Goal: Complete application form

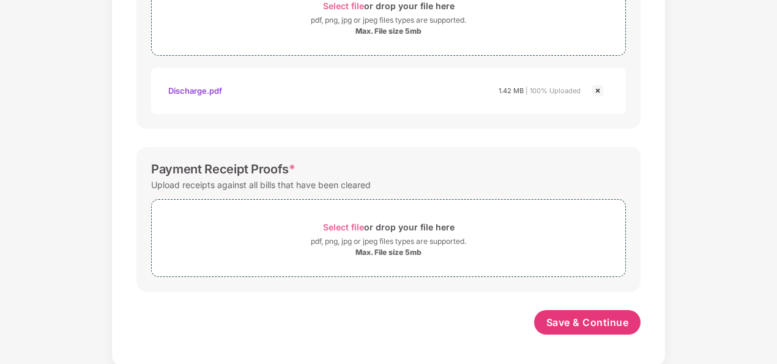
scroll to position [495, 0]
click at [356, 226] on span "Select file" at bounding box center [343, 227] width 41 height 10
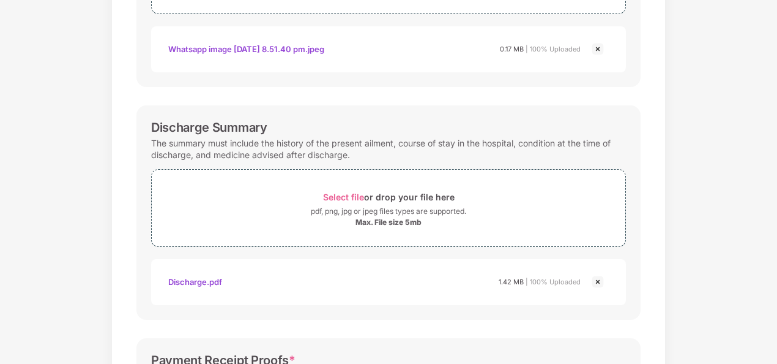
scroll to position [553, 0]
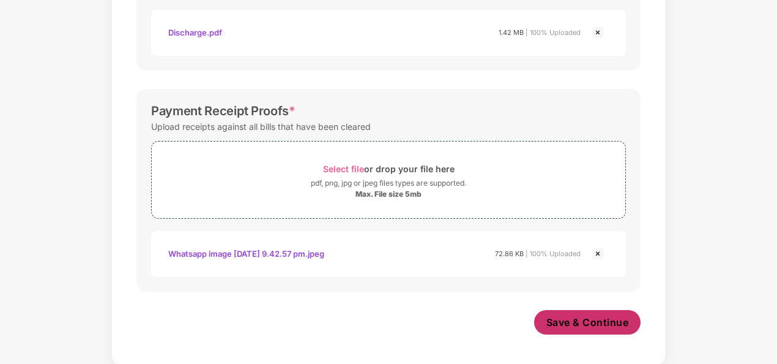
click at [570, 317] on span "Save & Continue" at bounding box center [588, 321] width 83 height 13
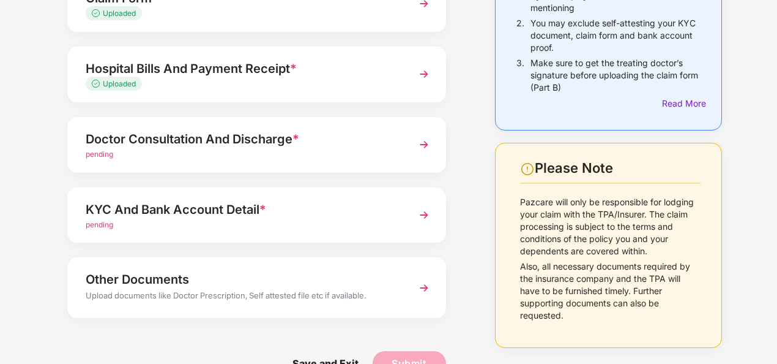
scroll to position [165, 0]
click at [411, 141] on div "Doctor Consultation And Discharge * pending" at bounding box center [256, 144] width 379 height 56
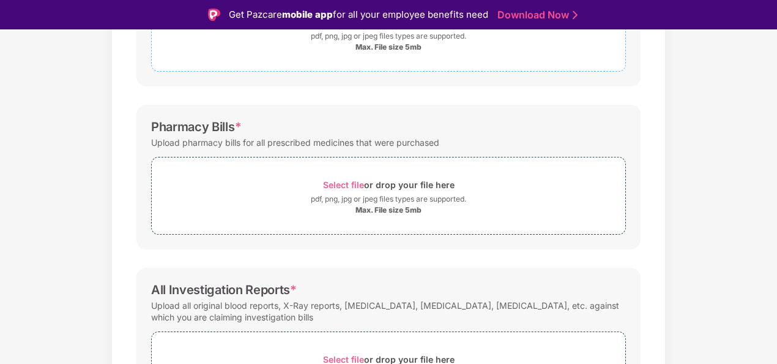
scroll to position [282, 0]
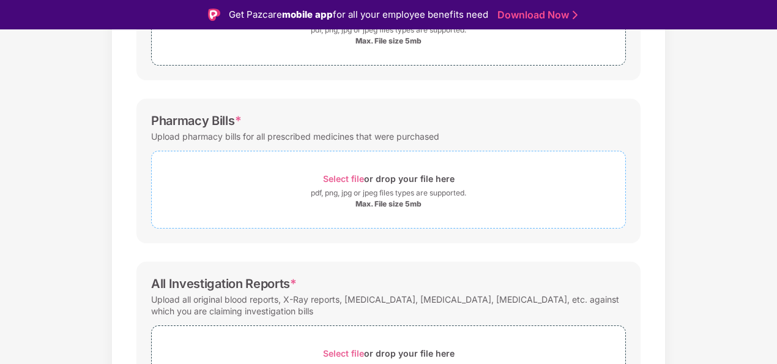
click at [347, 174] on span "Select file" at bounding box center [343, 178] width 41 height 10
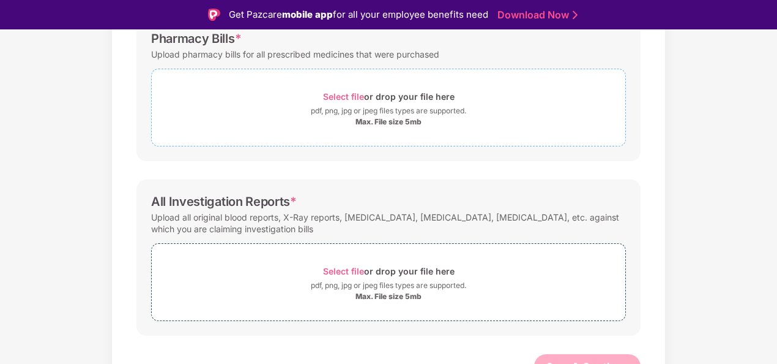
scroll to position [371, 0]
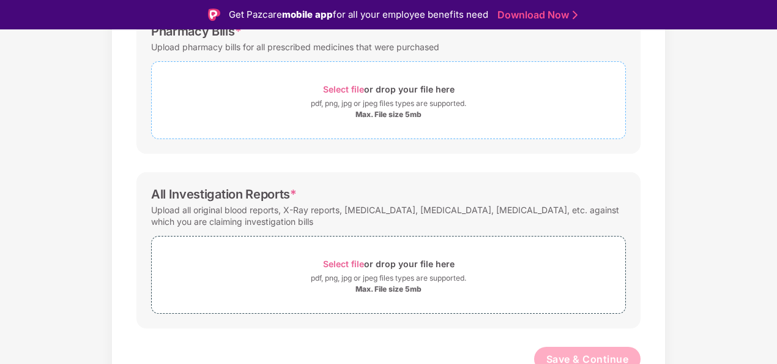
click at [355, 88] on span "Select file" at bounding box center [343, 89] width 41 height 10
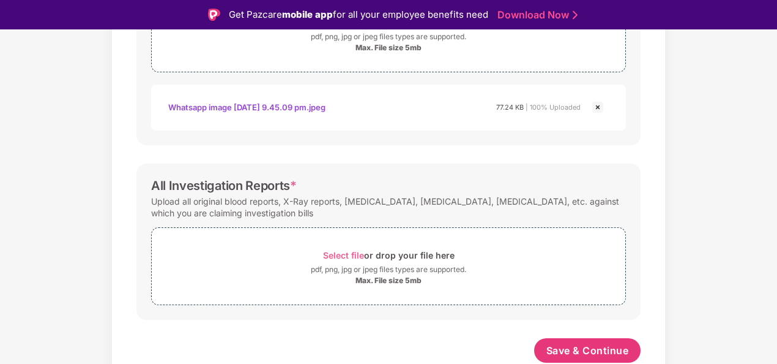
scroll to position [436, 0]
click at [350, 251] on span "Select file" at bounding box center [343, 256] width 41 height 10
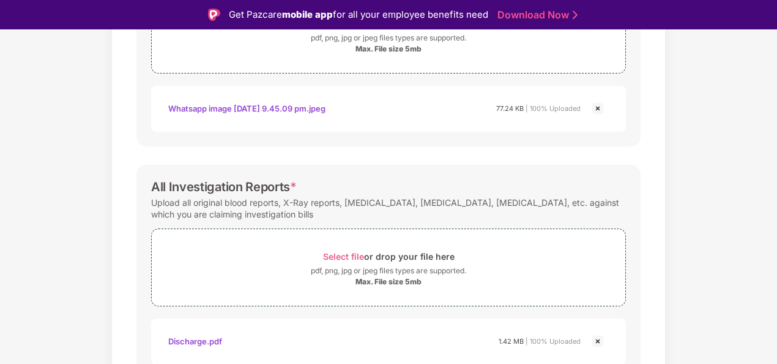
scroll to position [495, 0]
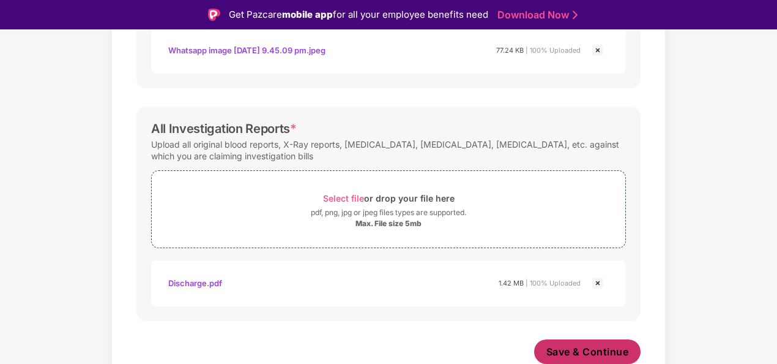
click at [582, 345] on span "Save & Continue" at bounding box center [588, 351] width 83 height 13
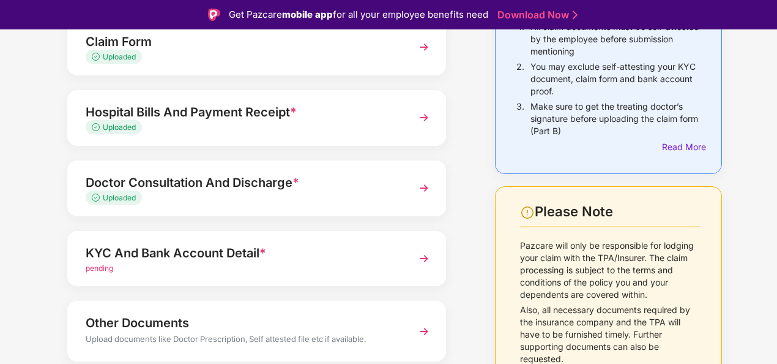
scroll to position [195, 0]
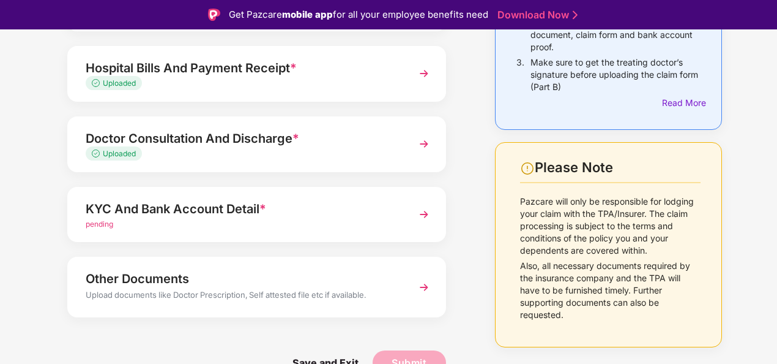
click at [427, 216] on img at bounding box center [424, 214] width 22 height 22
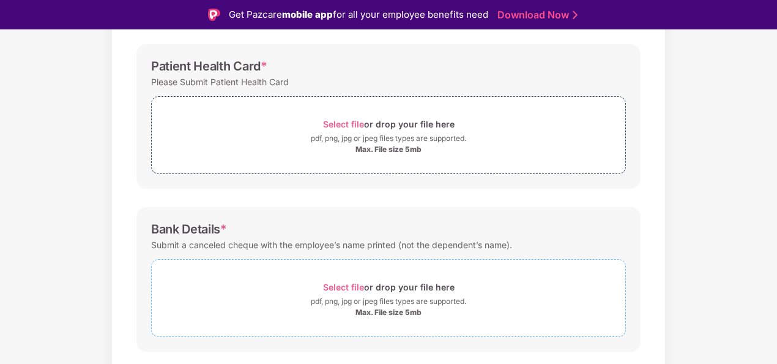
scroll to position [367, 0]
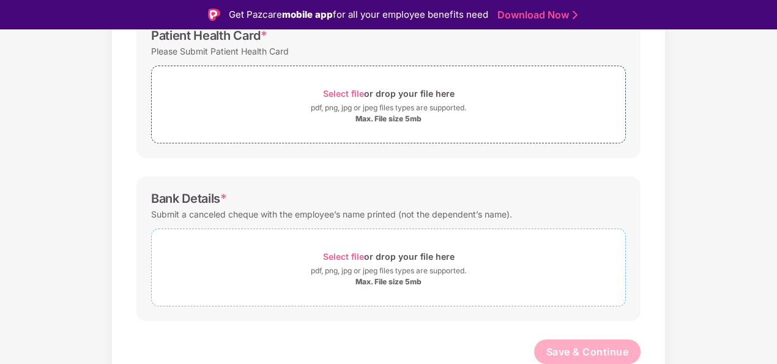
click at [337, 251] on span "Select file" at bounding box center [343, 256] width 41 height 10
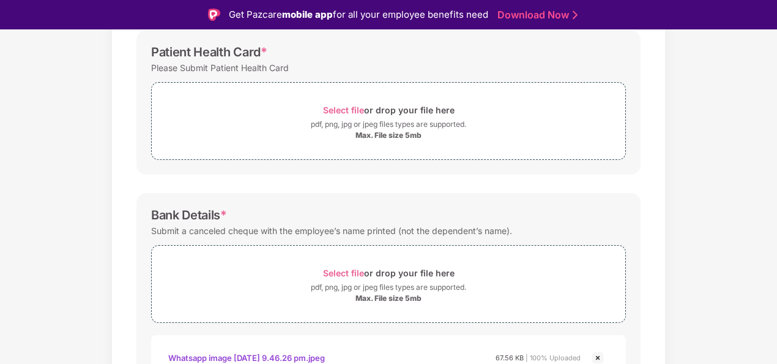
scroll to position [324, 0]
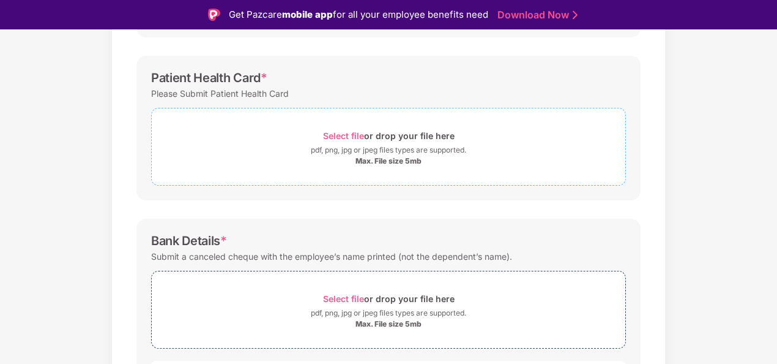
click at [339, 135] on span "Select file" at bounding box center [343, 135] width 41 height 10
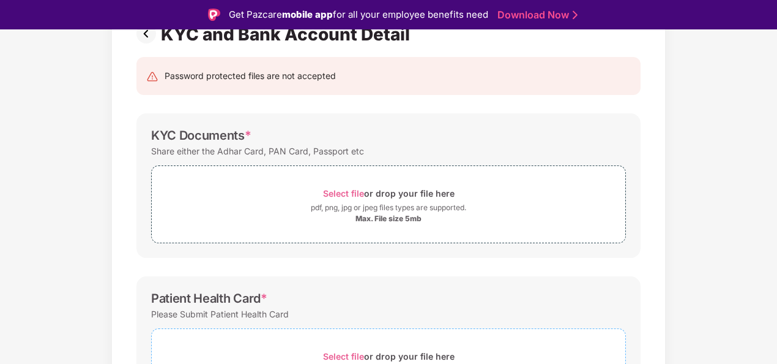
scroll to position [103, 0]
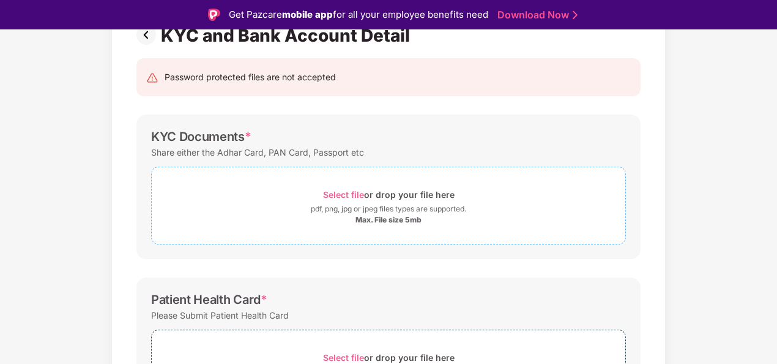
click at [345, 189] on span "Select file" at bounding box center [343, 194] width 41 height 10
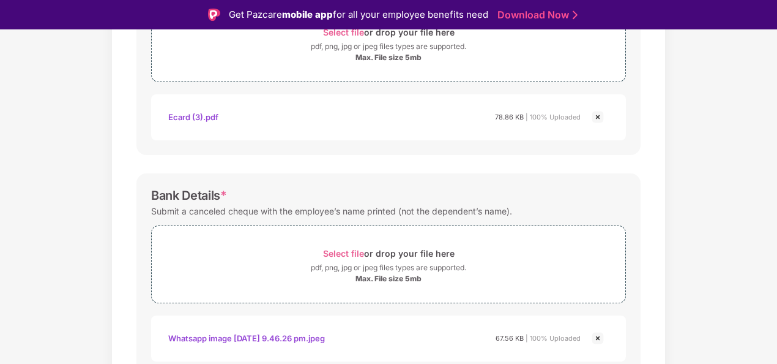
scroll to position [541, 0]
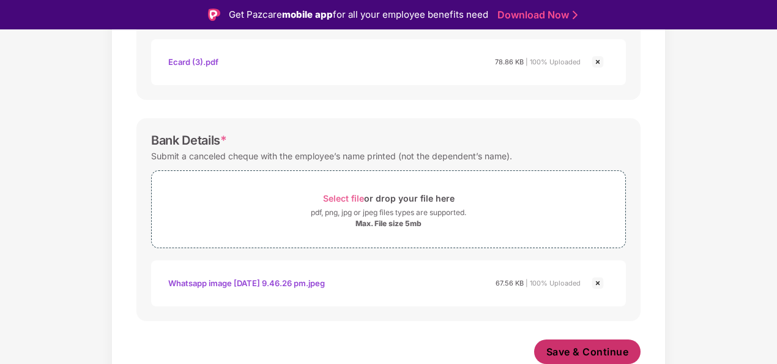
click at [559, 347] on span "Save & Continue" at bounding box center [588, 351] width 83 height 13
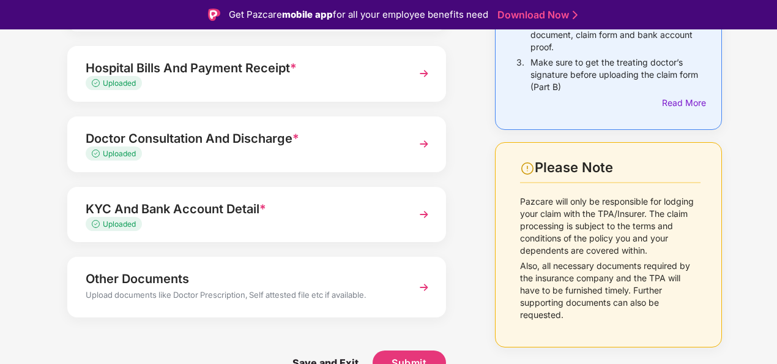
scroll to position [29, 0]
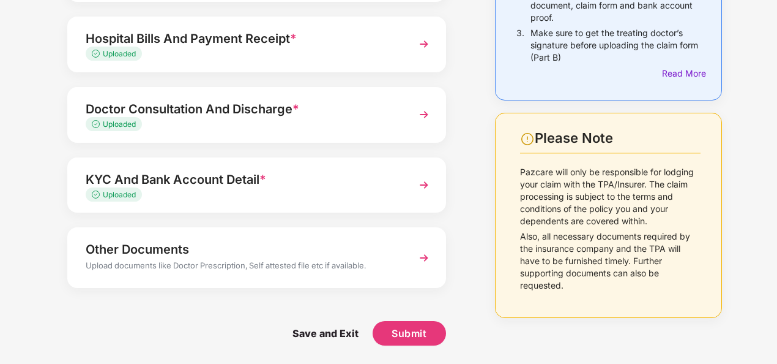
click at [421, 256] on img at bounding box center [424, 258] width 22 height 22
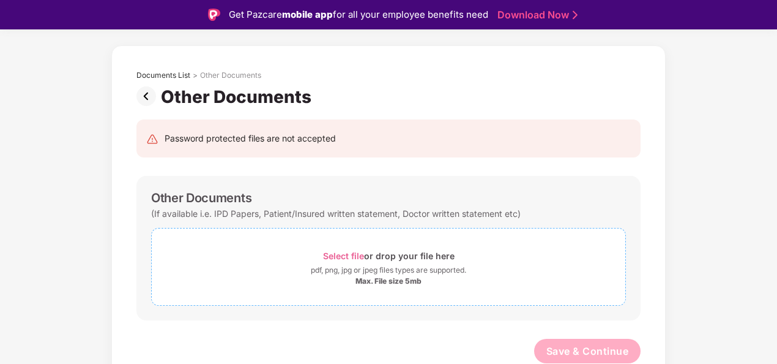
click at [350, 253] on span "Select file" at bounding box center [343, 255] width 41 height 10
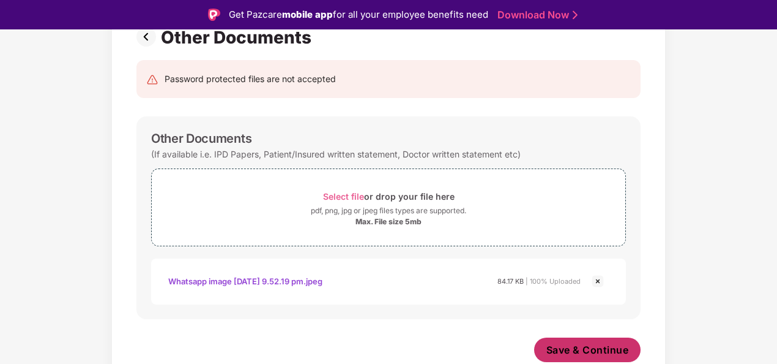
scroll to position [100, 0]
click at [577, 350] on span "Save & Continue" at bounding box center [588, 349] width 83 height 13
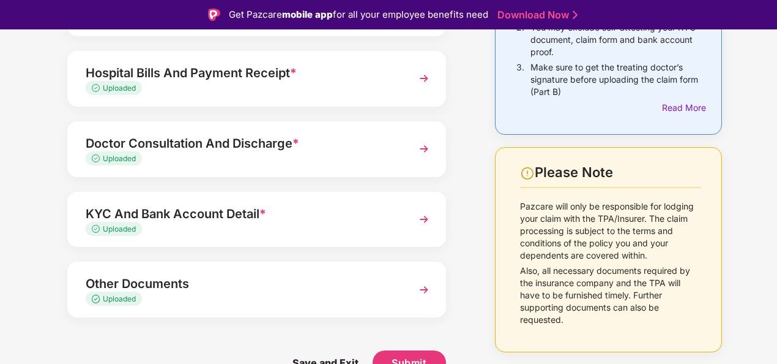
scroll to position [29, 0]
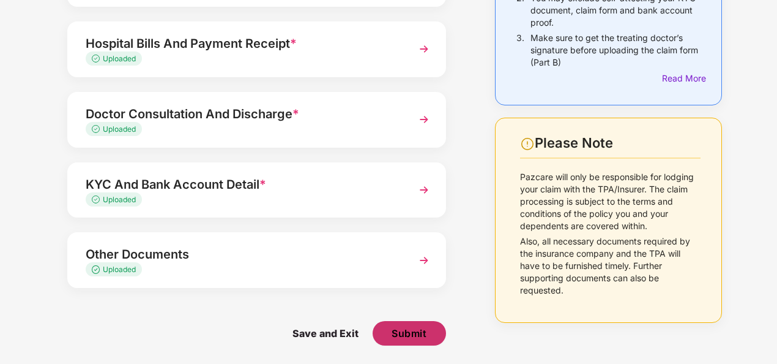
click at [403, 333] on span "Submit" at bounding box center [409, 332] width 35 height 13
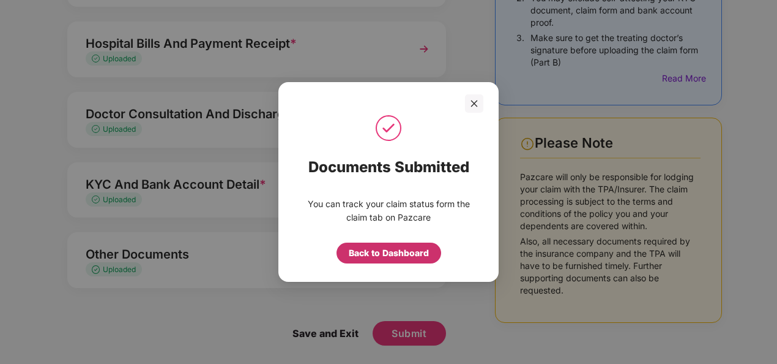
click at [384, 252] on div "Back to Dashboard" at bounding box center [389, 252] width 80 height 13
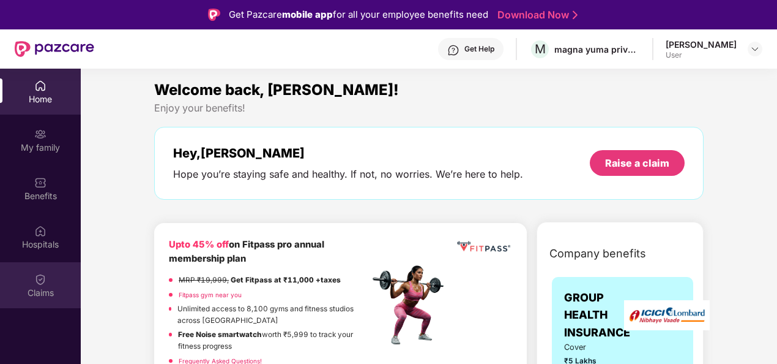
click at [25, 275] on div "Claims" at bounding box center [40, 285] width 81 height 46
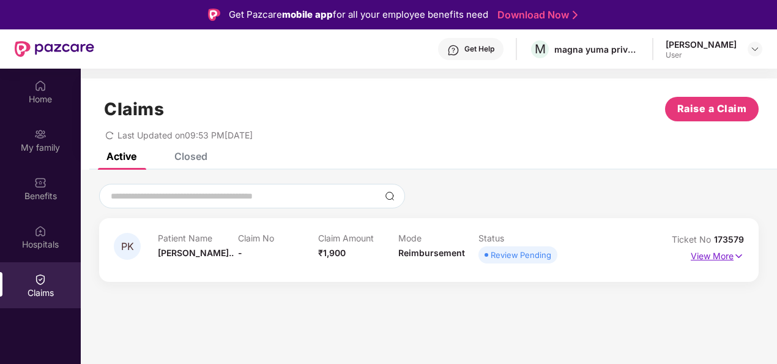
click at [725, 255] on p "View More" at bounding box center [717, 254] width 53 height 17
